Goal: Task Accomplishment & Management: Manage account settings

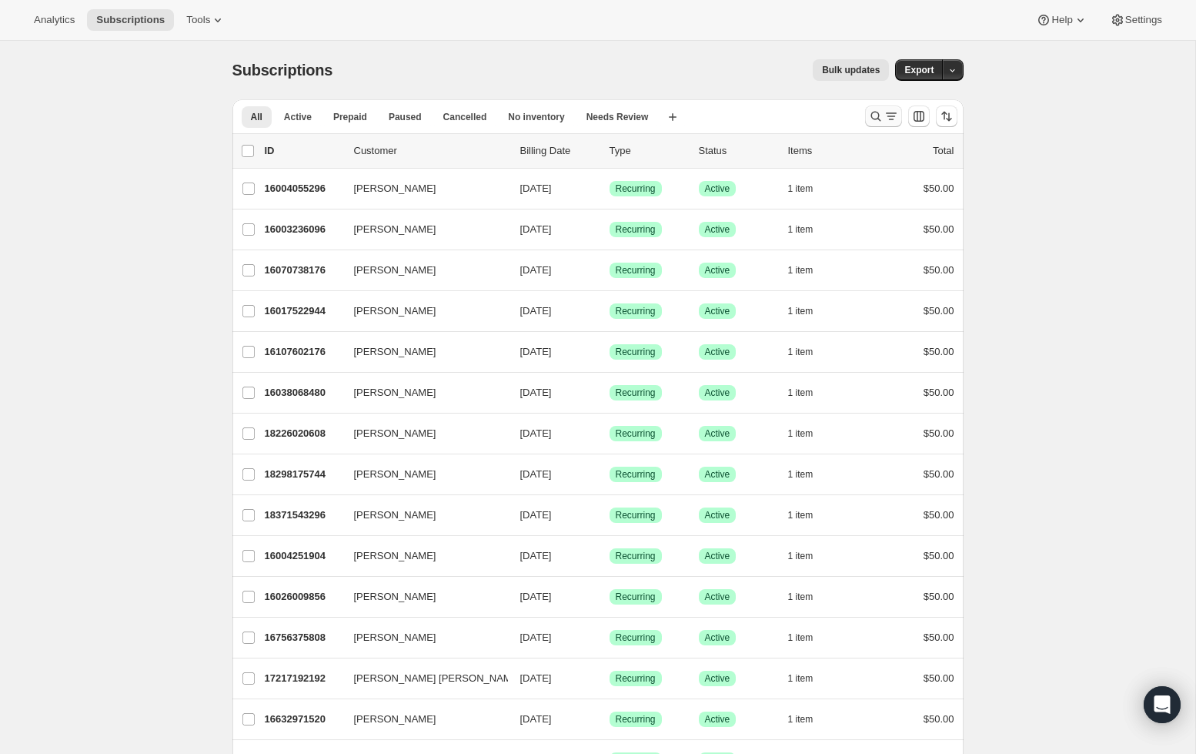
click at [876, 124] on button "Search and filter results" at bounding box center [883, 116] width 37 height 22
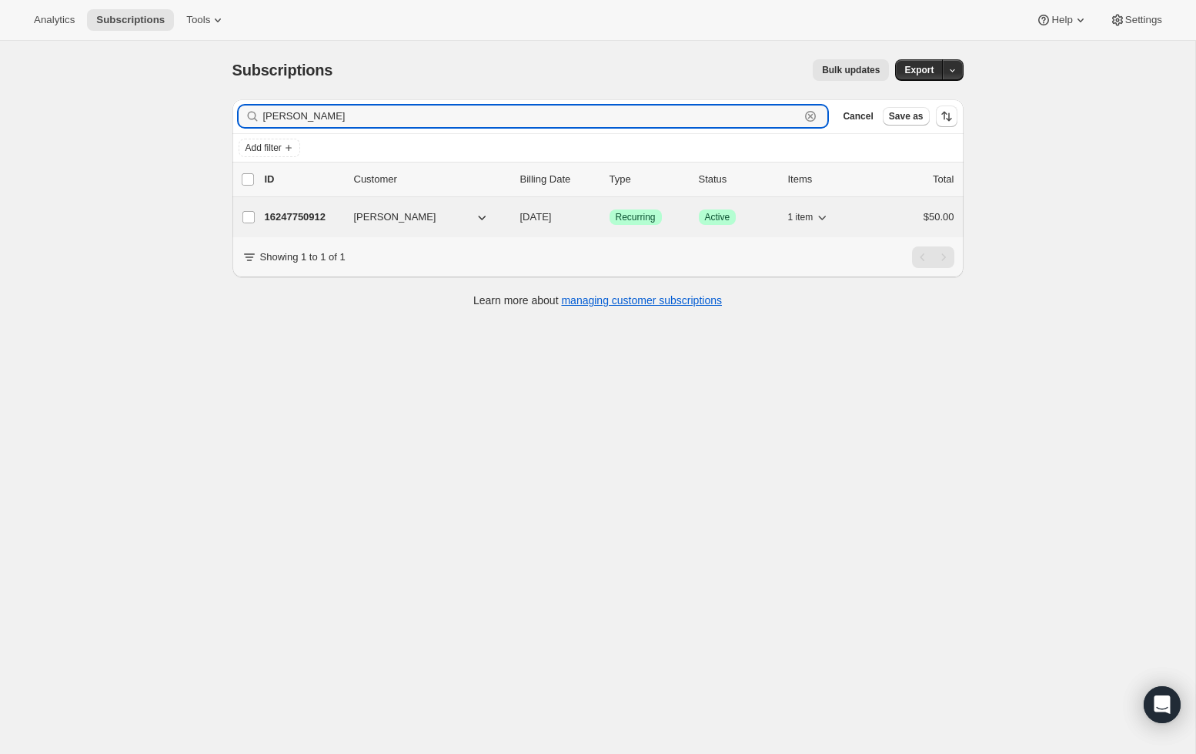
type input "[PERSON_NAME]"
click at [305, 220] on p "16247750912" at bounding box center [303, 216] width 77 height 15
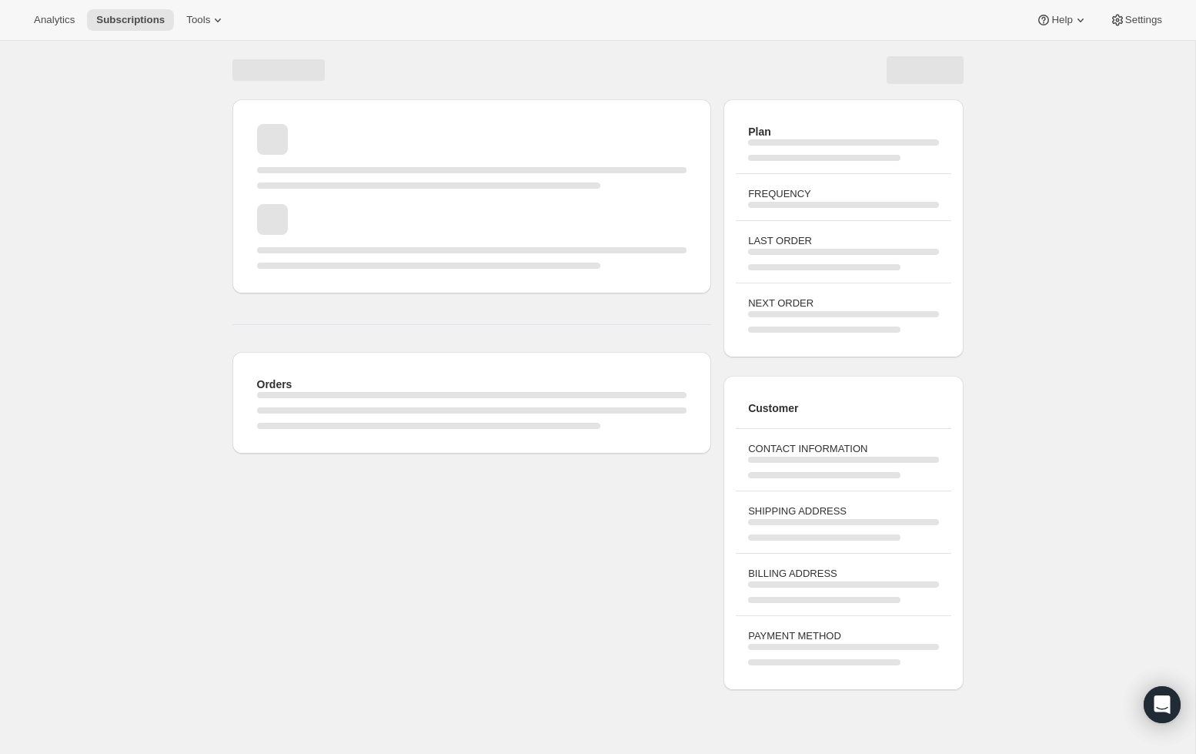
click at [291, 203] on div "Page loading" at bounding box center [472, 196] width 455 height 169
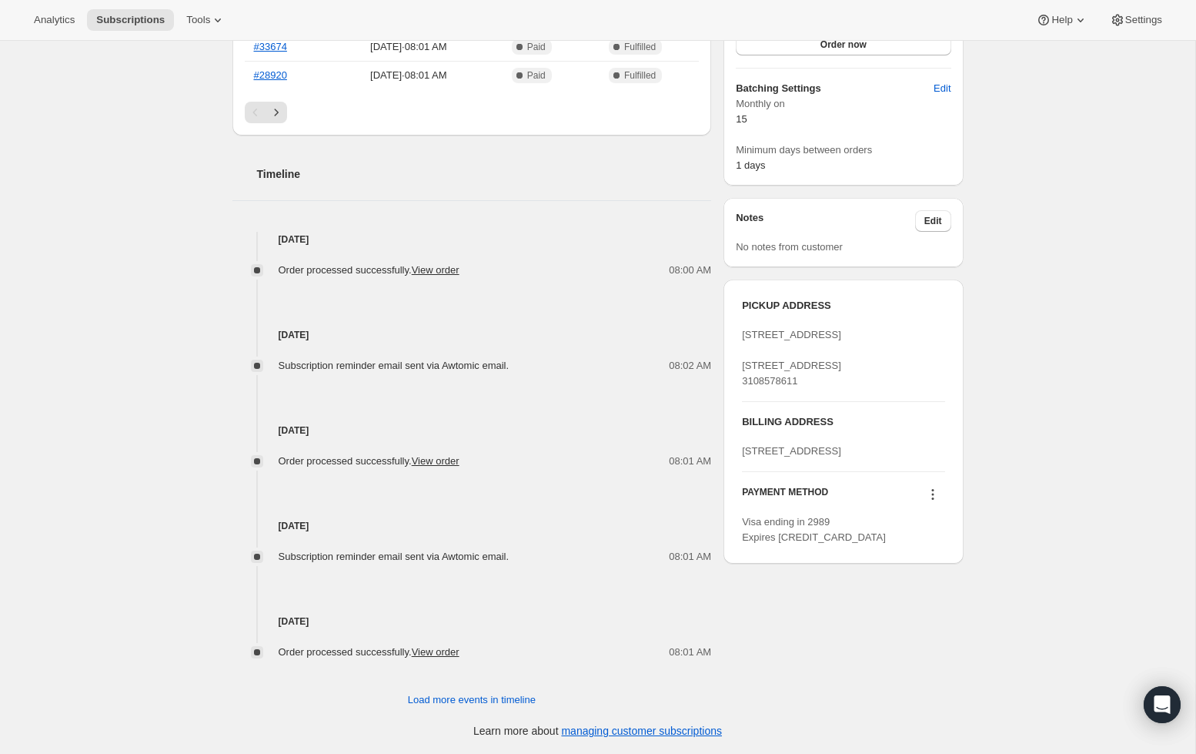
scroll to position [472, 0]
click at [936, 502] on icon at bounding box center [932, 494] width 15 height 15
click at [935, 578] on button "Send link to update card" at bounding box center [929, 586] width 117 height 25
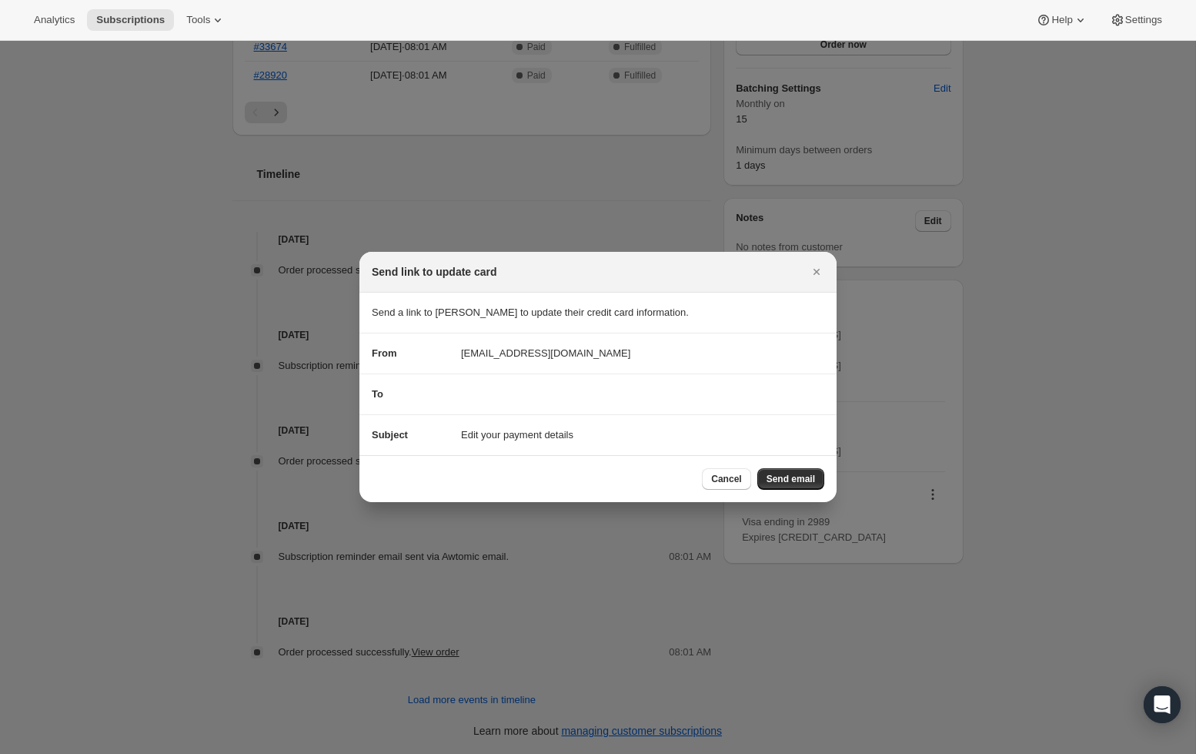
click at [598, 393] on div "To" at bounding box center [598, 393] width 453 height 15
click at [594, 402] on section "To" at bounding box center [598, 394] width 477 height 40
click at [813, 274] on icon "Close" at bounding box center [816, 271] width 15 height 15
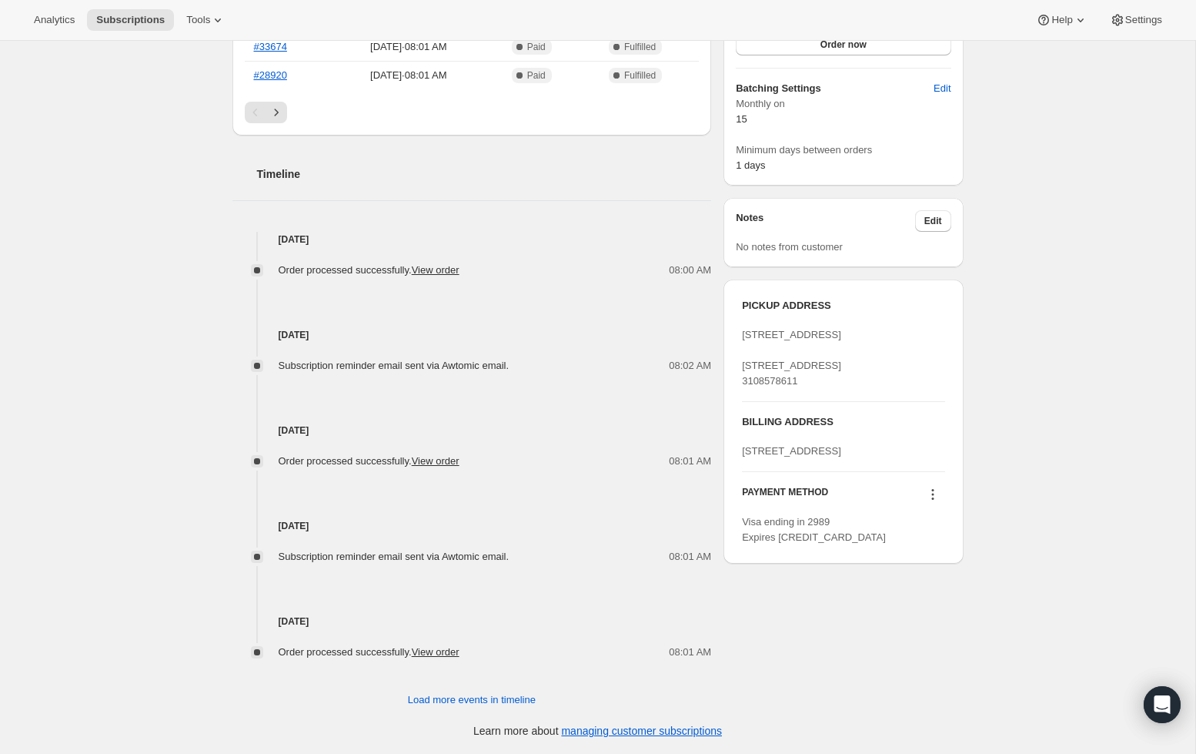
click at [933, 502] on icon at bounding box center [932, 494] width 15 height 15
click at [947, 591] on span "Send link to update card" at bounding box center [929, 587] width 108 height 12
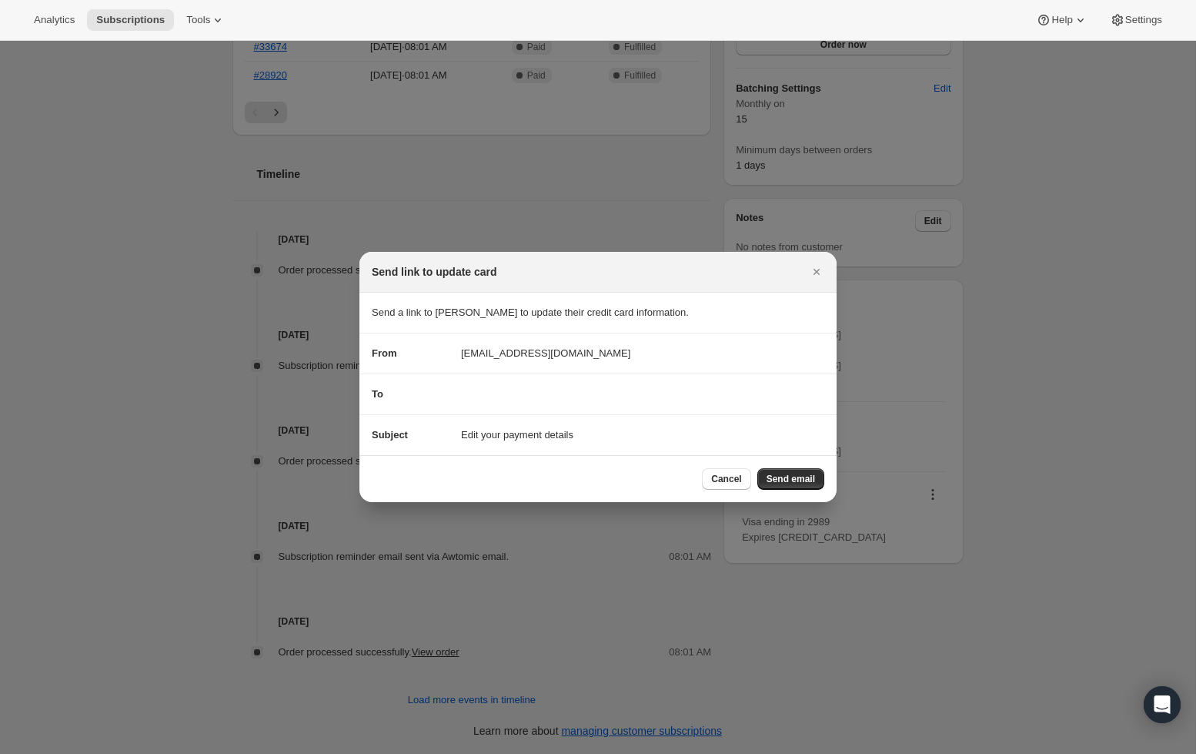
scroll to position [0, 0]
click at [810, 480] on span "Send email" at bounding box center [791, 479] width 48 height 12
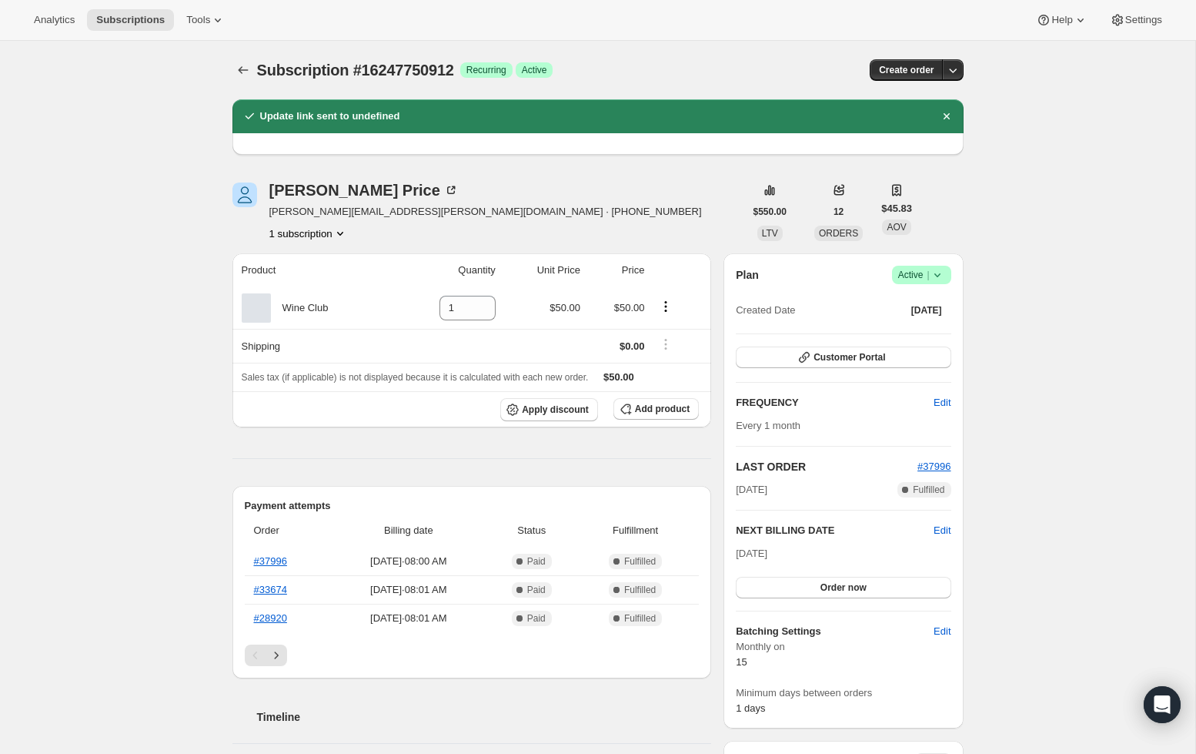
scroll to position [472, 0]
